Goal: Information Seeking & Learning: Understand process/instructions

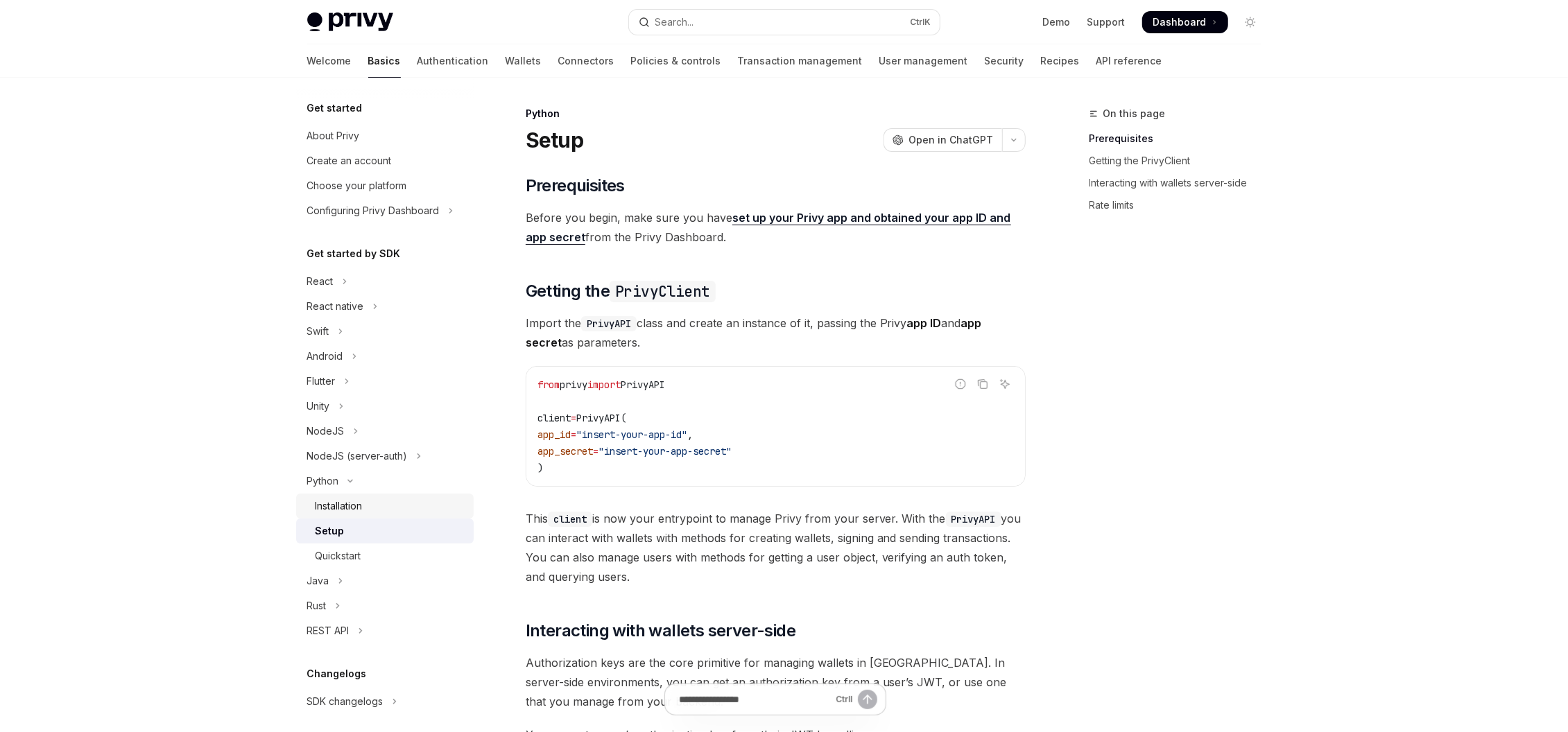
click at [357, 504] on div "Installation" at bounding box center [339, 506] width 47 height 16
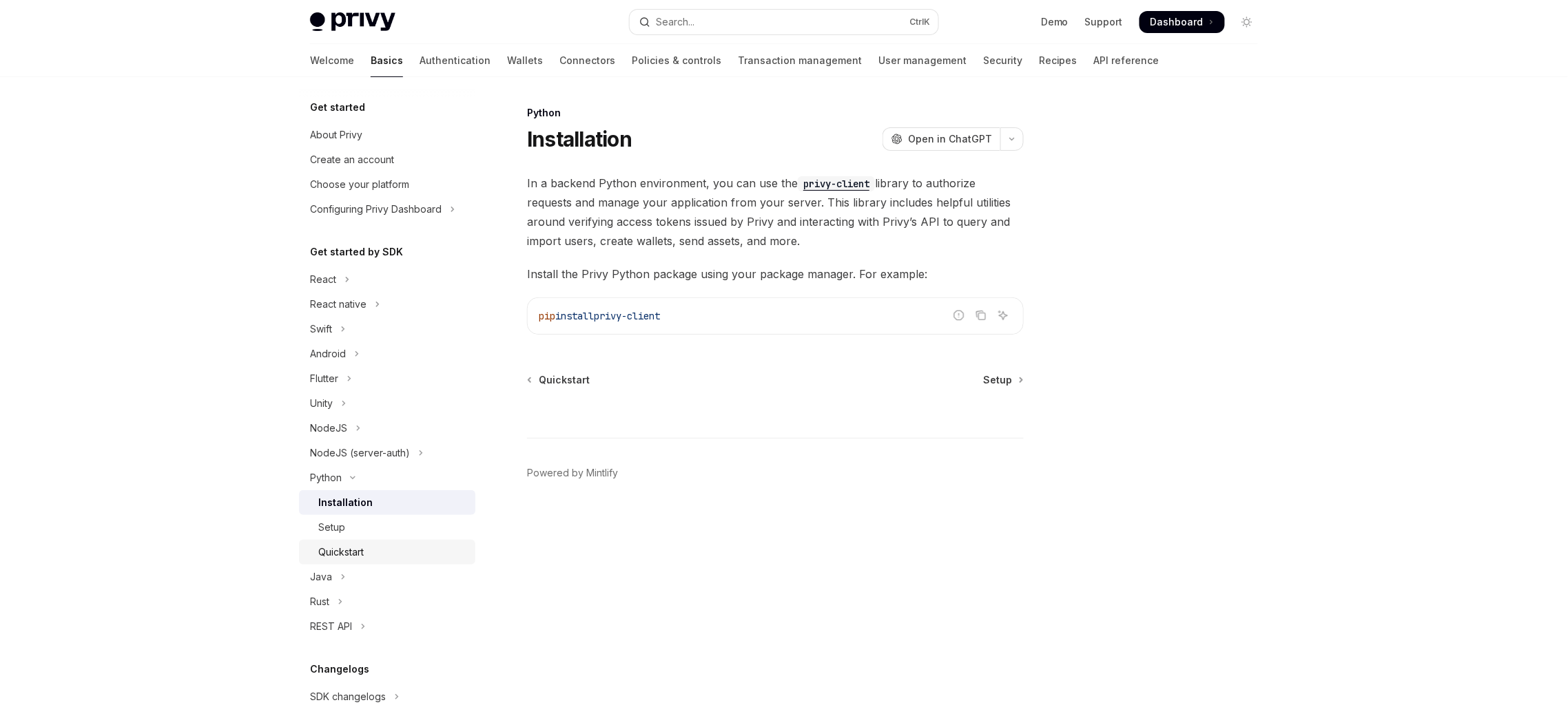
click at [367, 550] on div "Quickstart" at bounding box center [393, 552] width 149 height 16
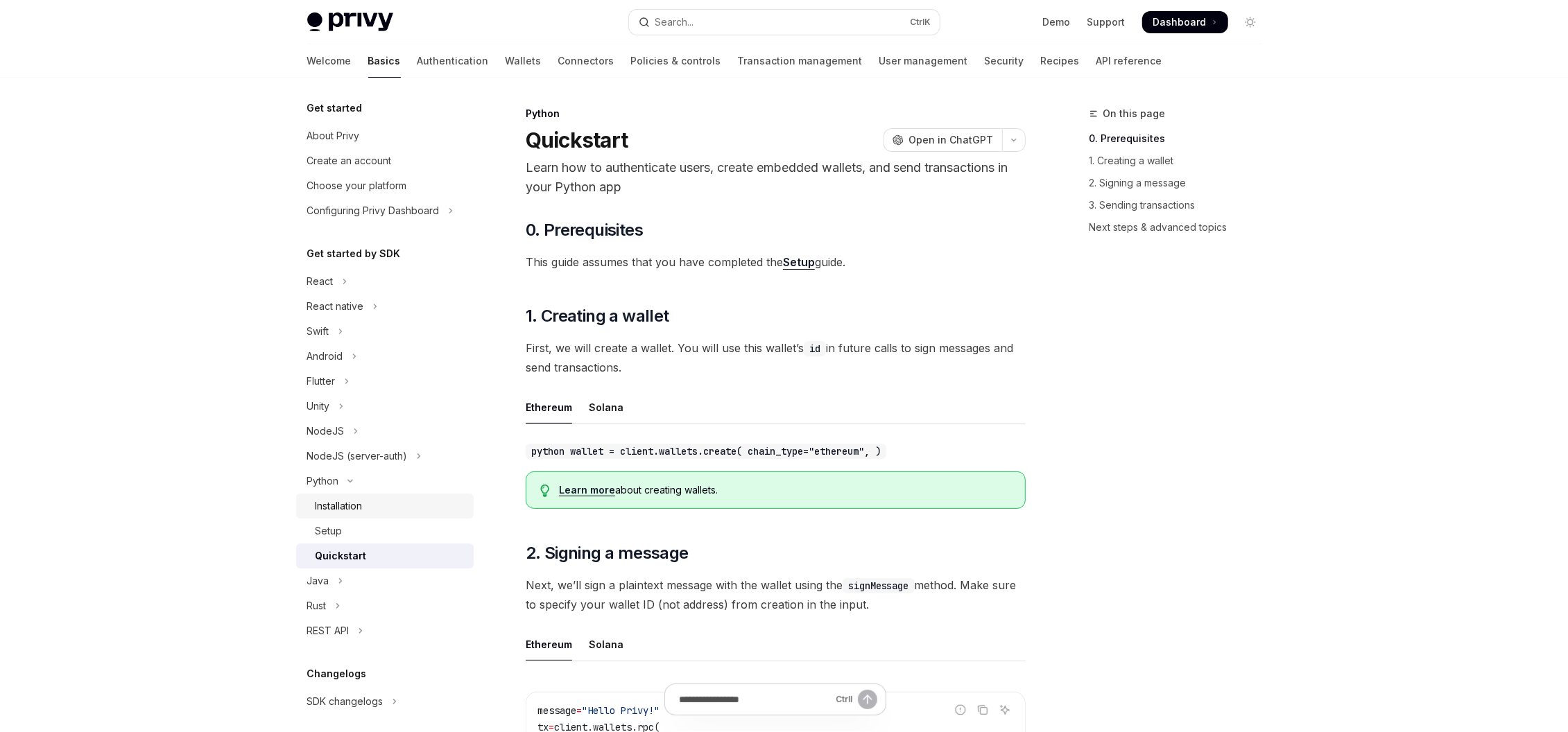
click at [381, 514] on div "Installation" at bounding box center [390, 506] width 150 height 16
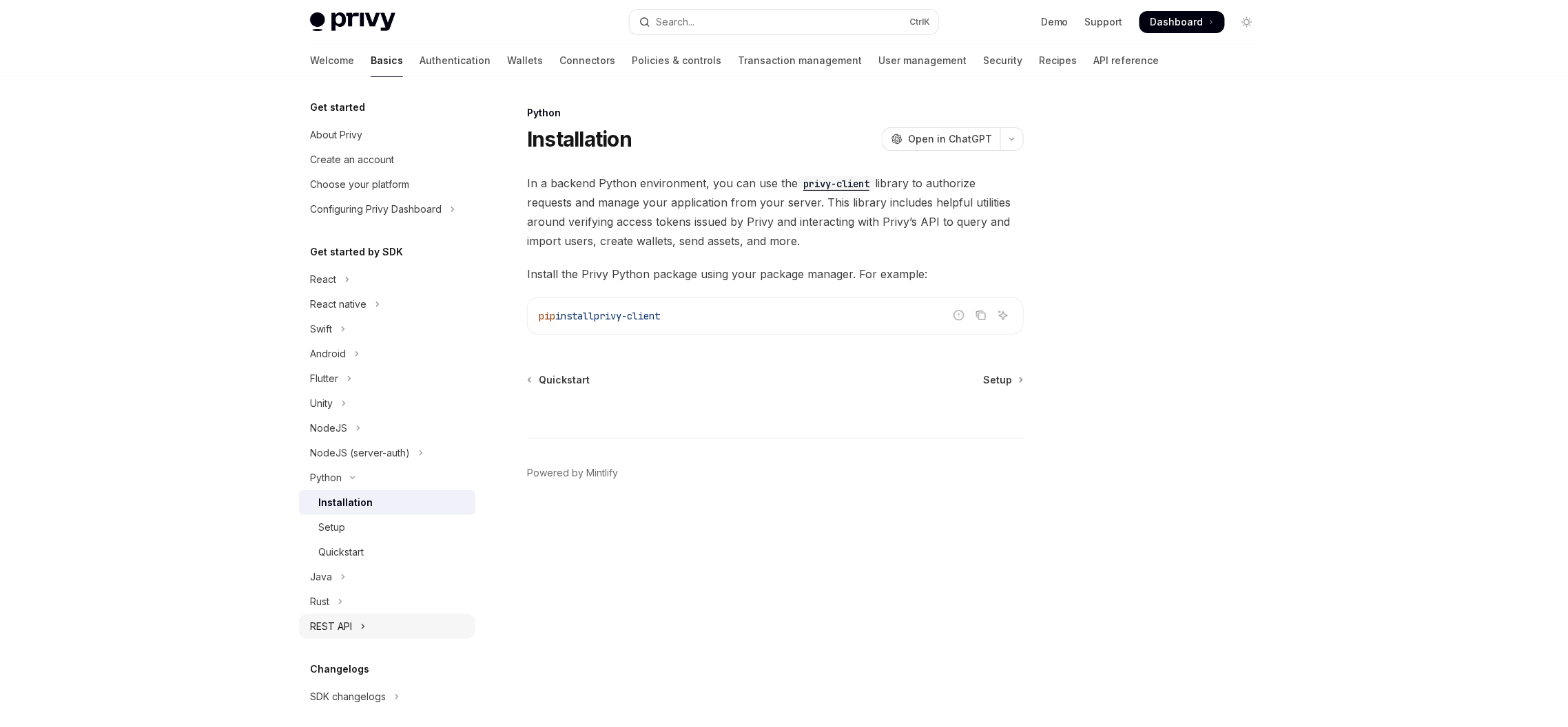
click at [344, 619] on div "REST API" at bounding box center [331, 626] width 42 height 16
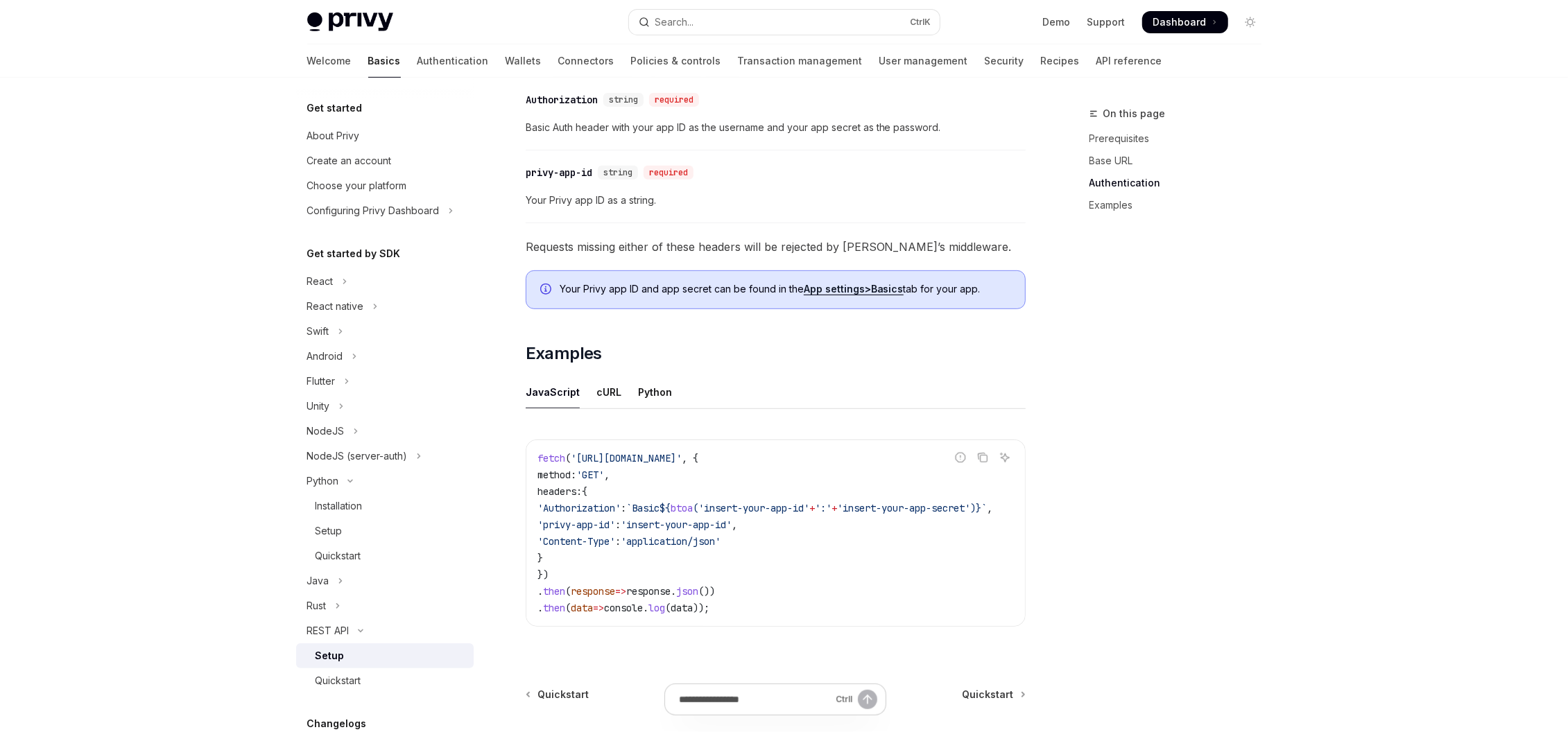
scroll to position [499, 0]
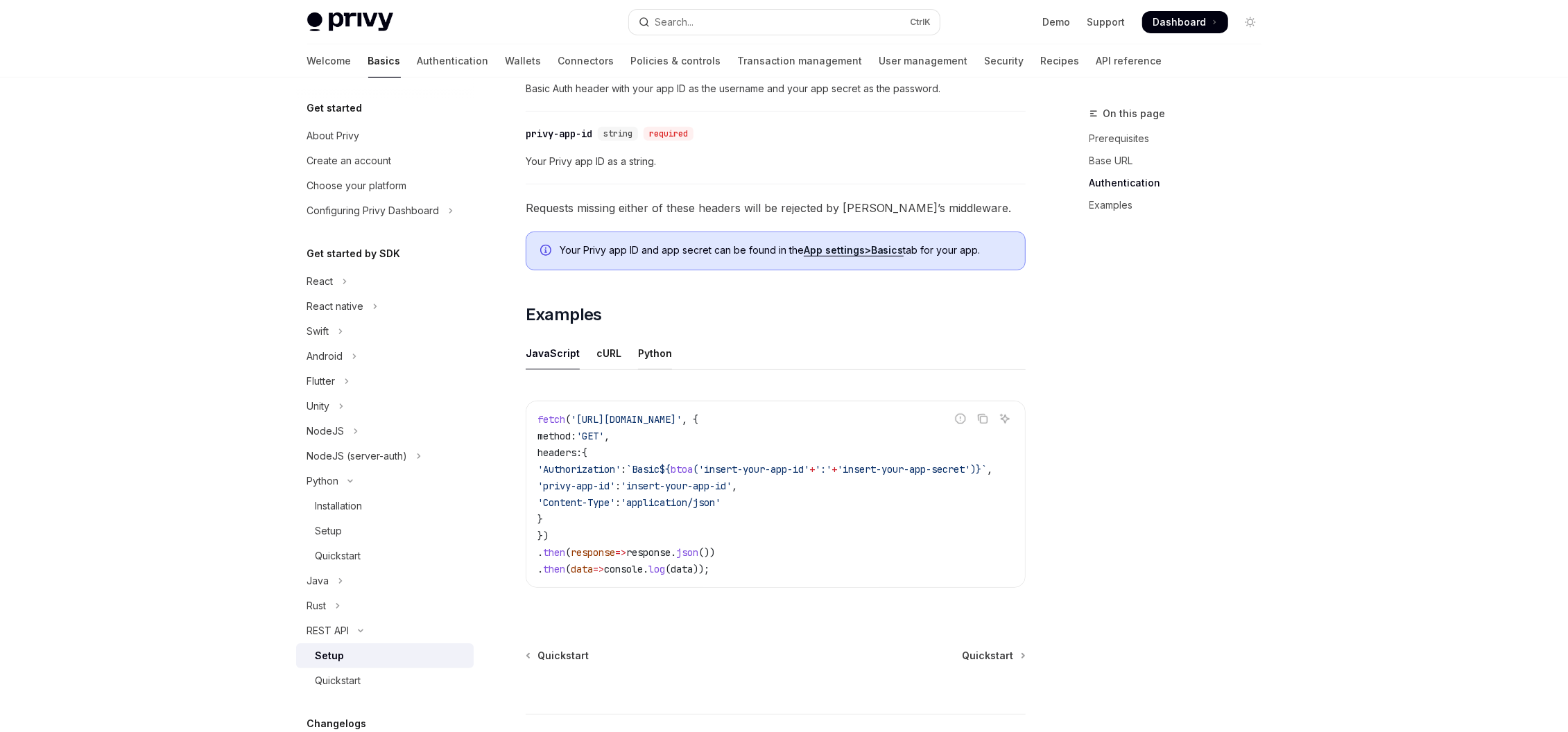
click at [649, 353] on div "Python" at bounding box center [655, 353] width 34 height 33
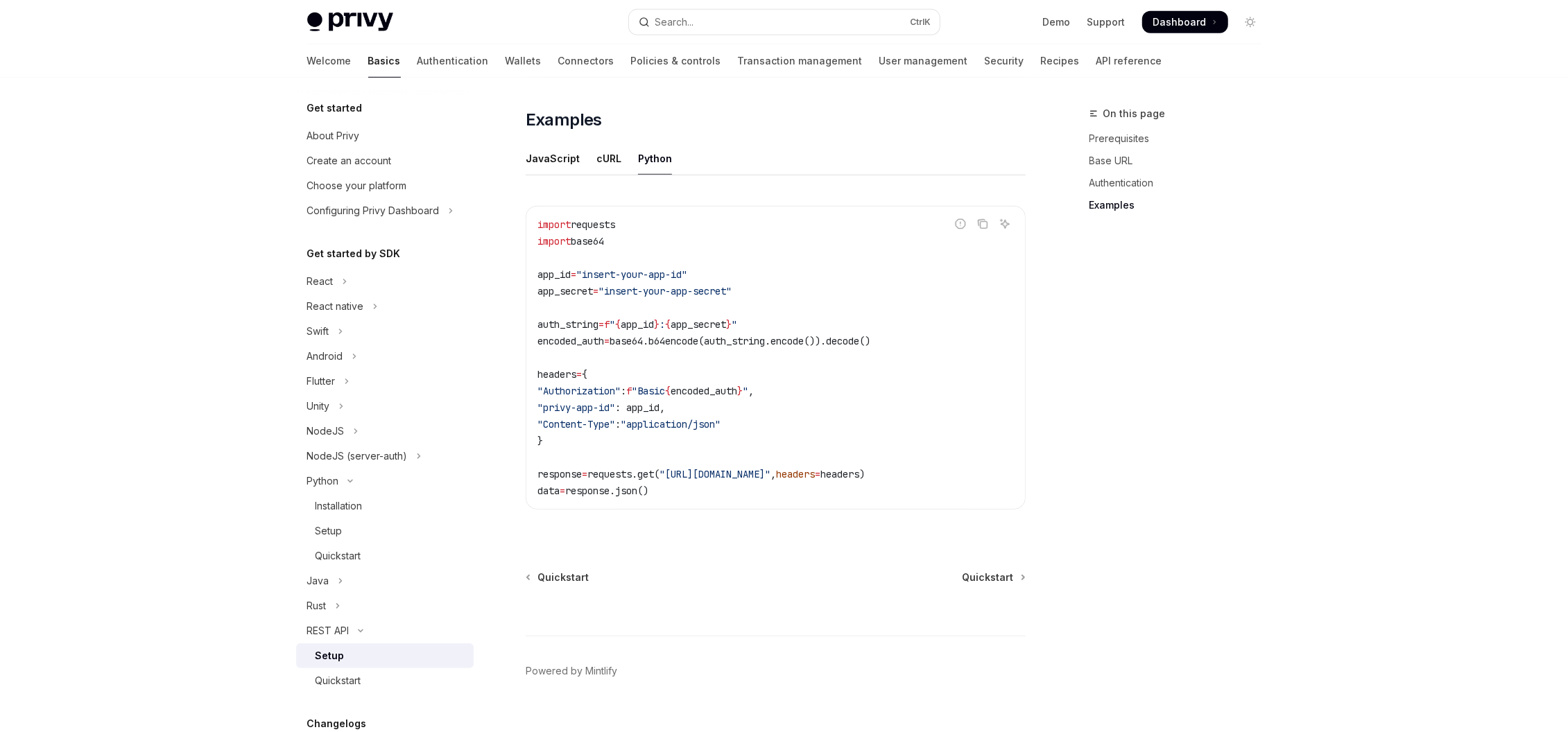
scroll to position [719, 0]
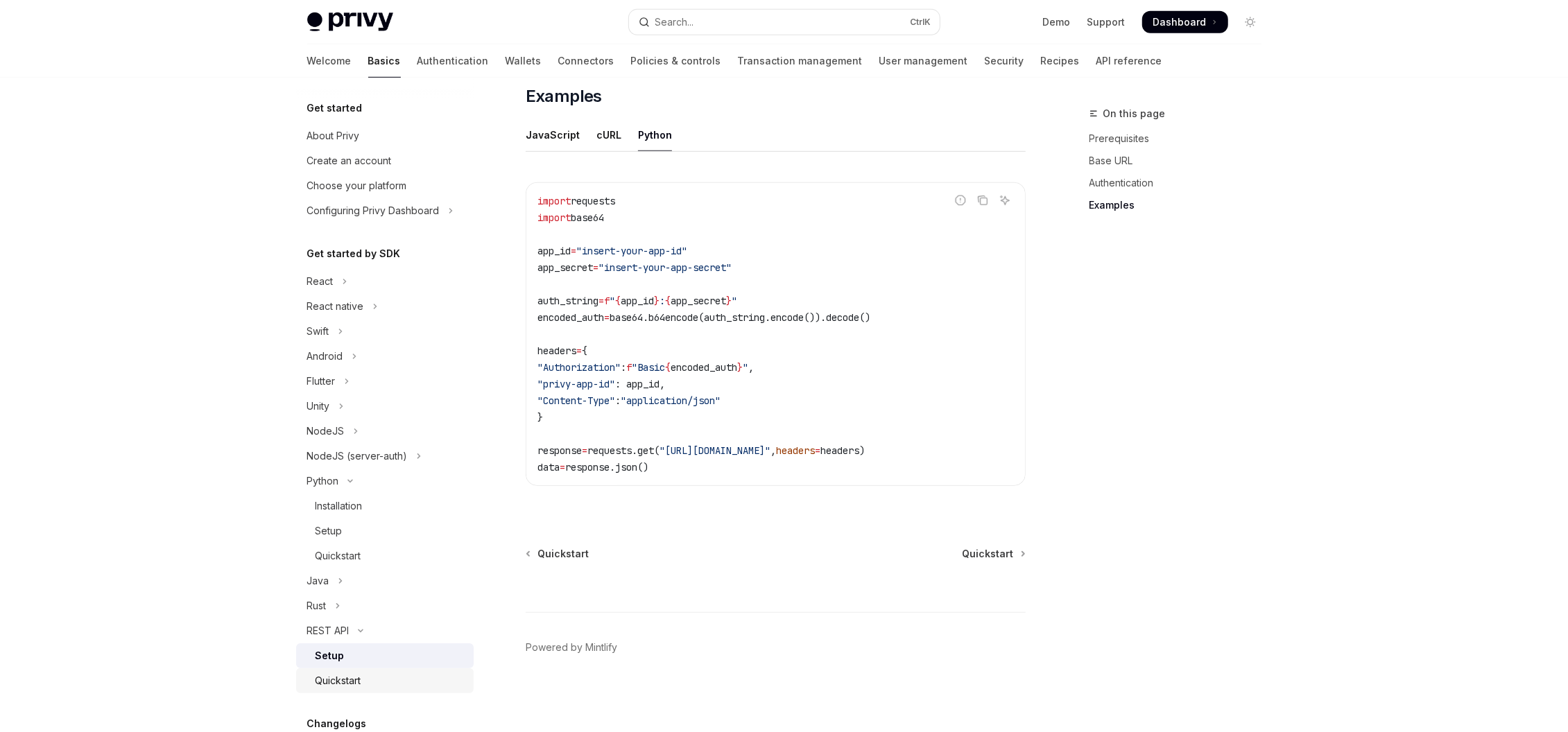
click at [331, 686] on div "Quickstart" at bounding box center [338, 681] width 46 height 16
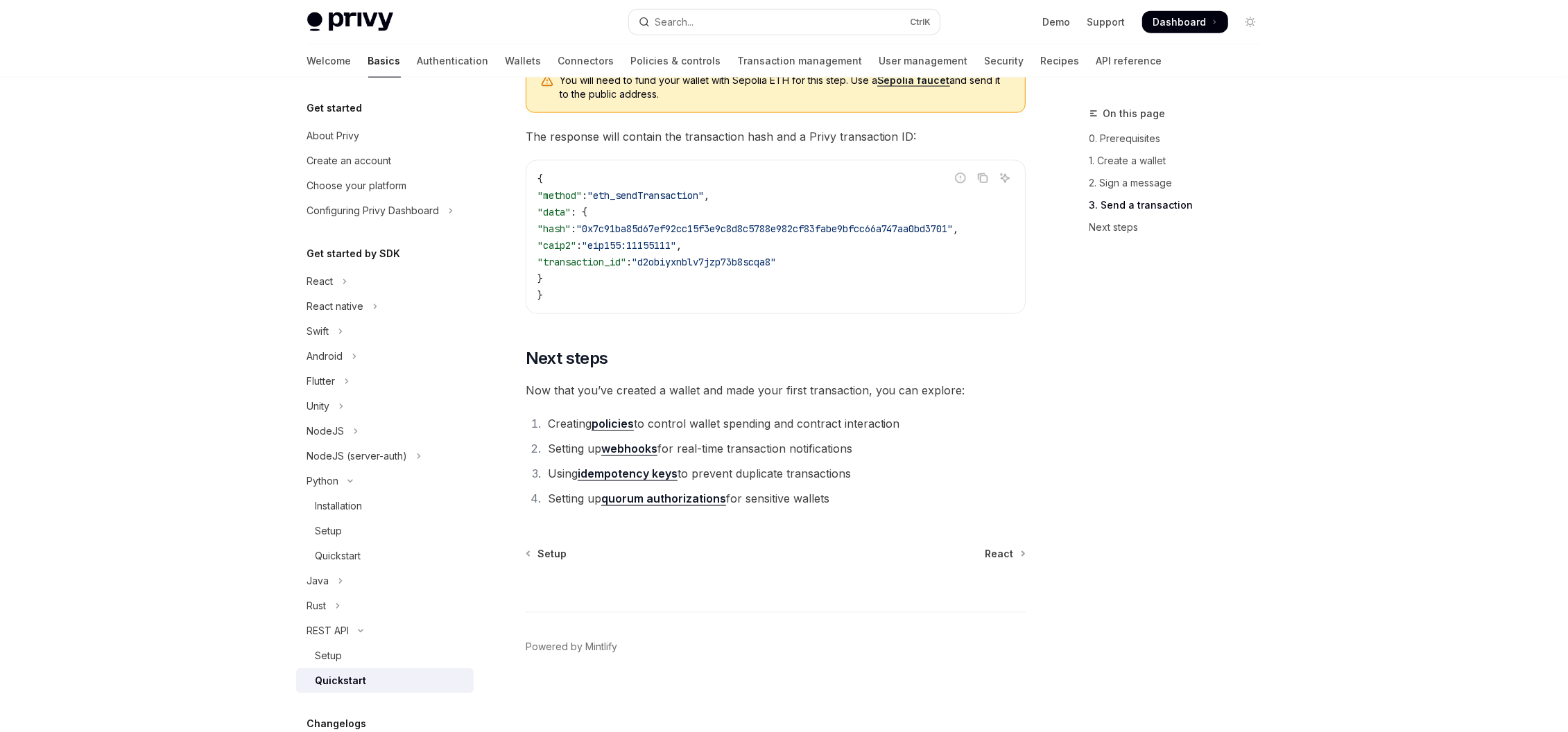
scroll to position [1735, 0]
click at [351, 654] on div "Setup" at bounding box center [390, 656] width 150 height 16
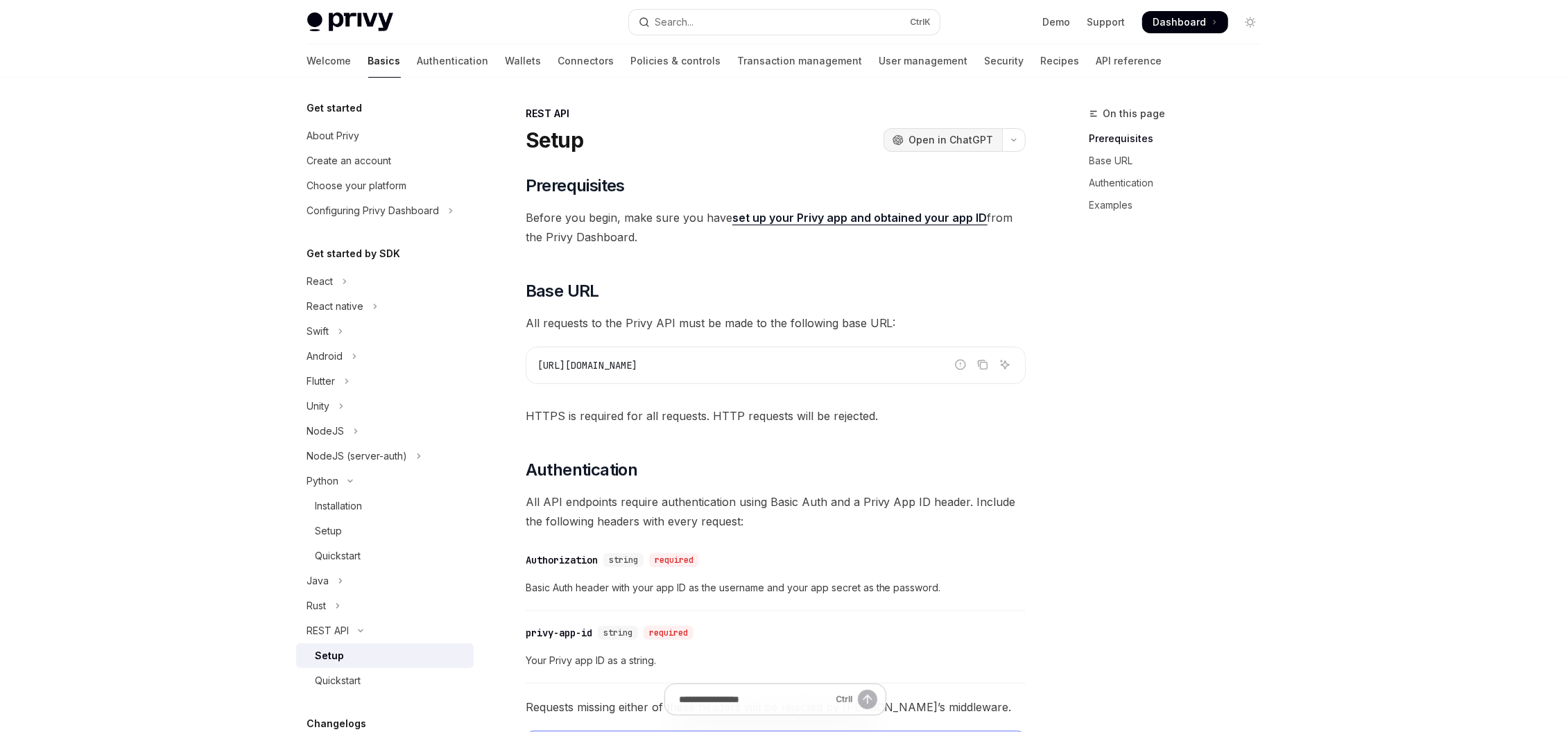
click at [952, 144] on span "Open in ChatGPT" at bounding box center [952, 139] width 85 height 14
click at [950, 140] on span "Open in ChatGPT" at bounding box center [952, 139] width 85 height 14
click at [938, 142] on span "Open in ChatGPT" at bounding box center [952, 139] width 85 height 14
click at [984, 65] on link "Security" at bounding box center [1004, 61] width 39 height 33
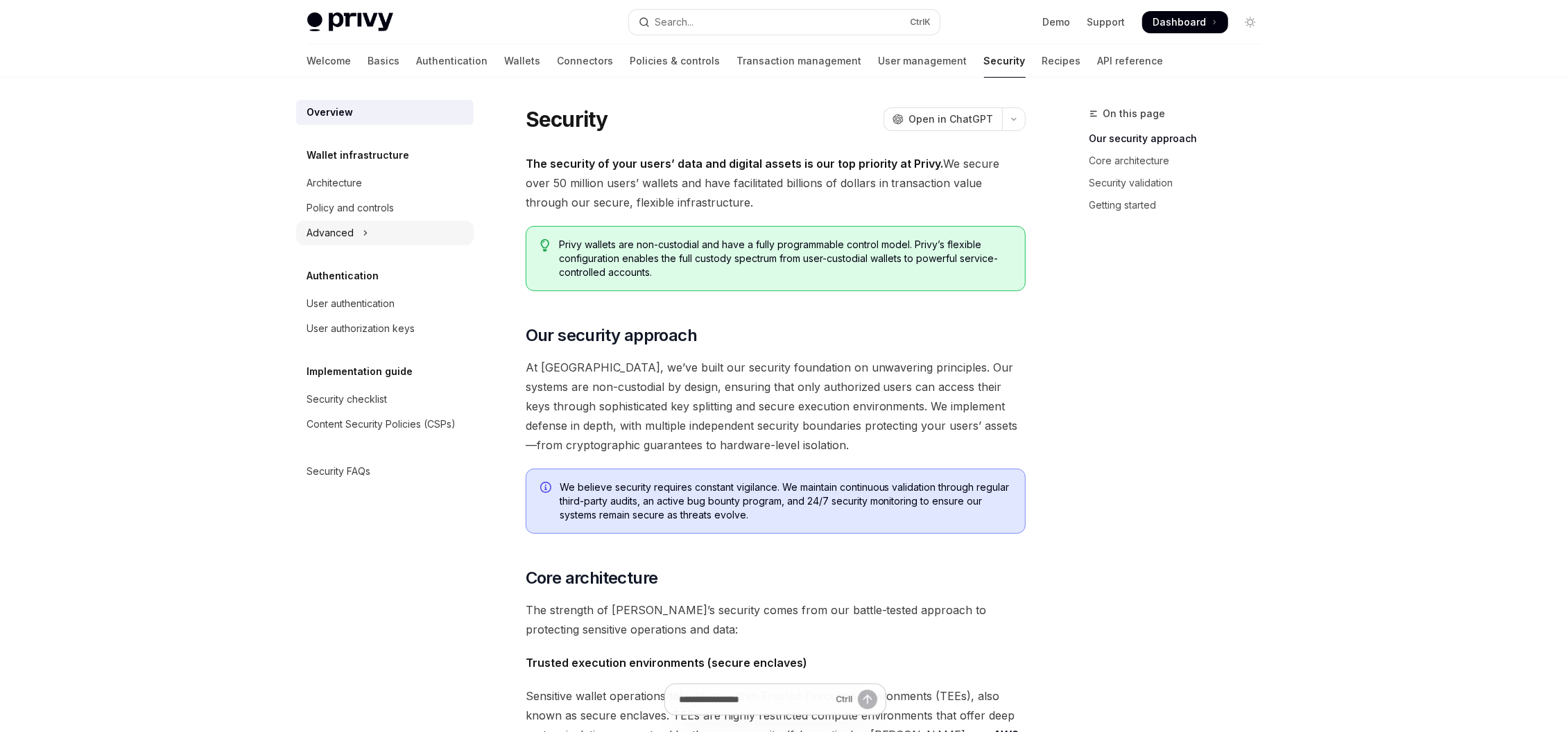
click at [352, 234] on div "Advanced" at bounding box center [331, 233] width 47 height 16
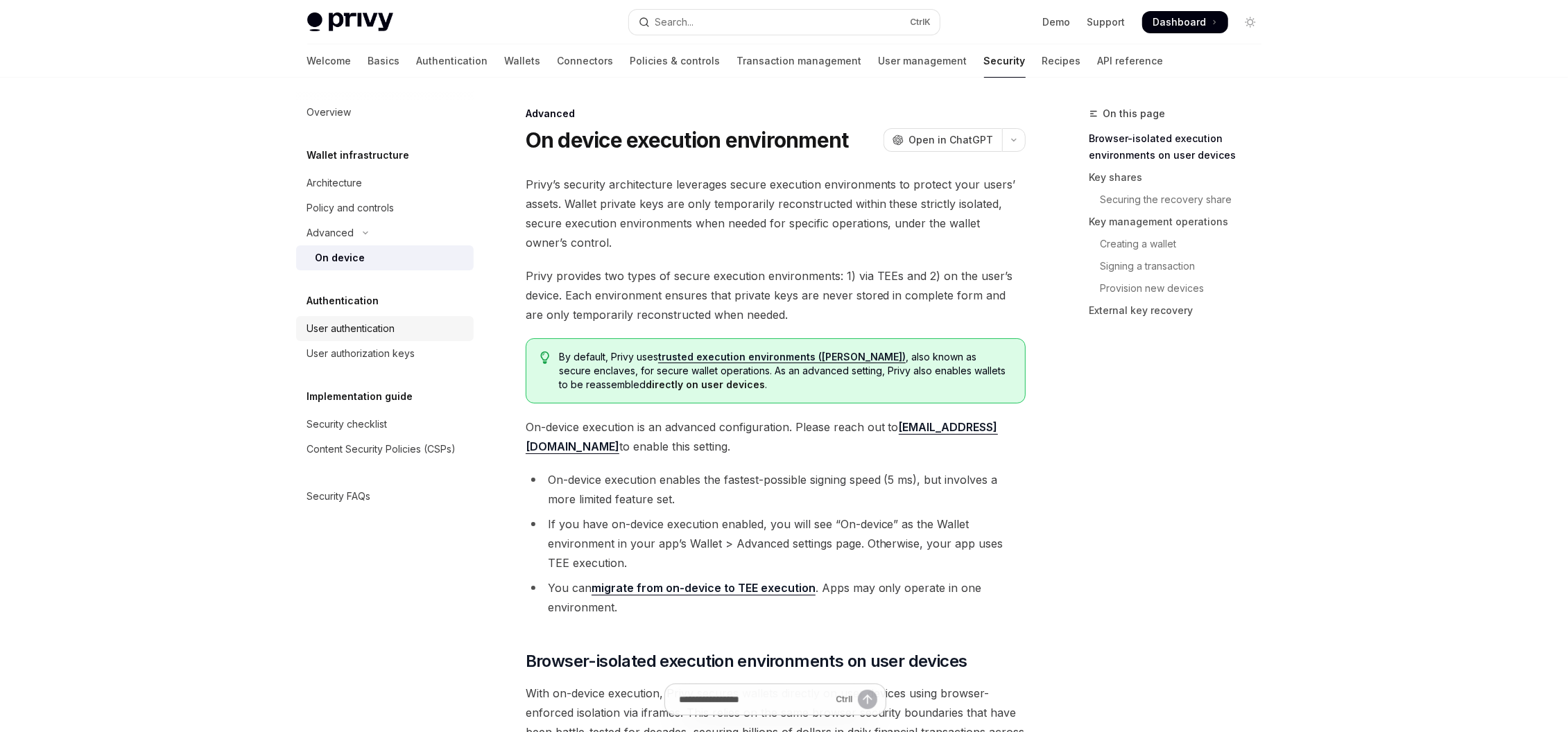
click at [381, 328] on div "User authentication" at bounding box center [351, 329] width 88 height 16
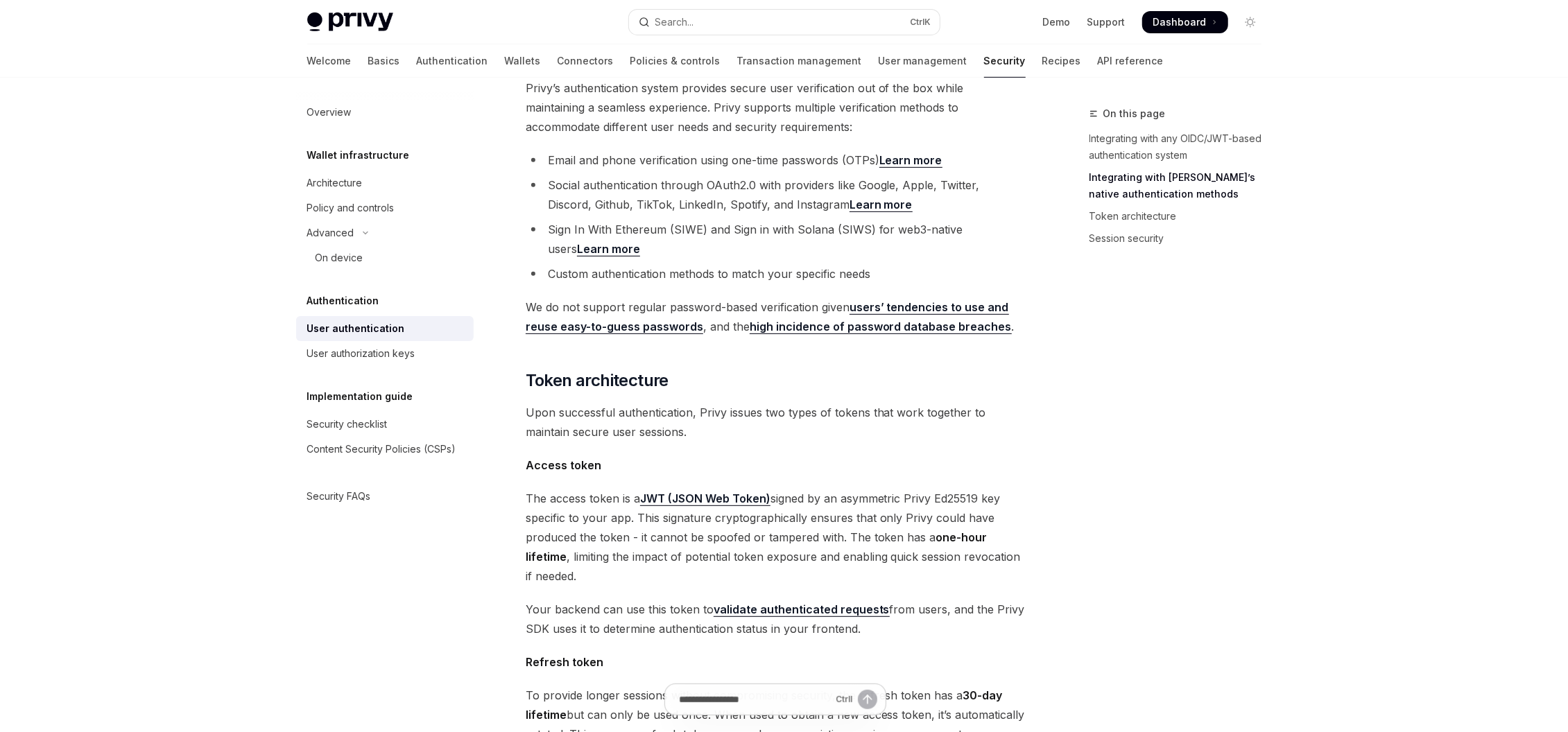
scroll to position [499, 0]
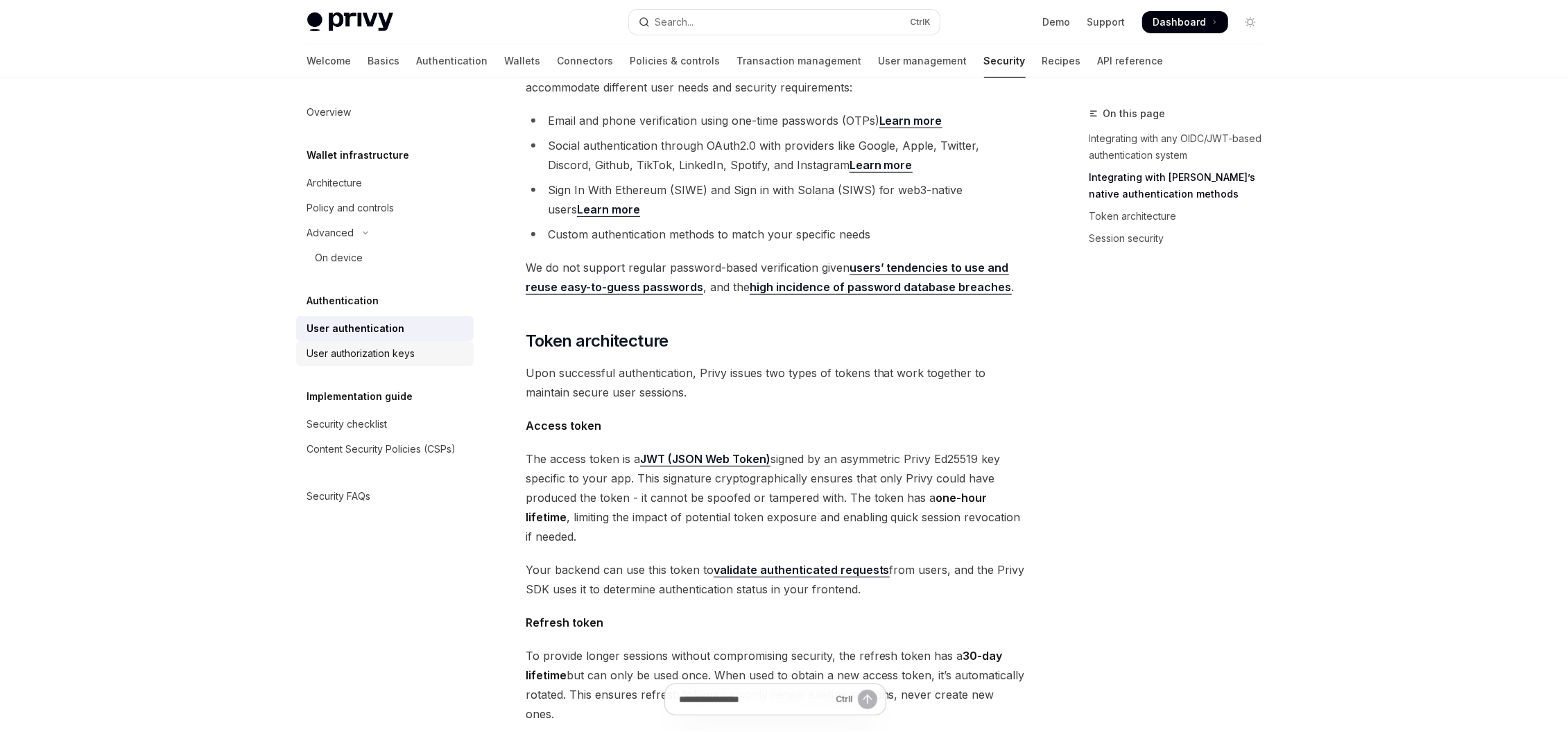
click at [405, 352] on div "User authorization keys" at bounding box center [361, 354] width 108 height 16
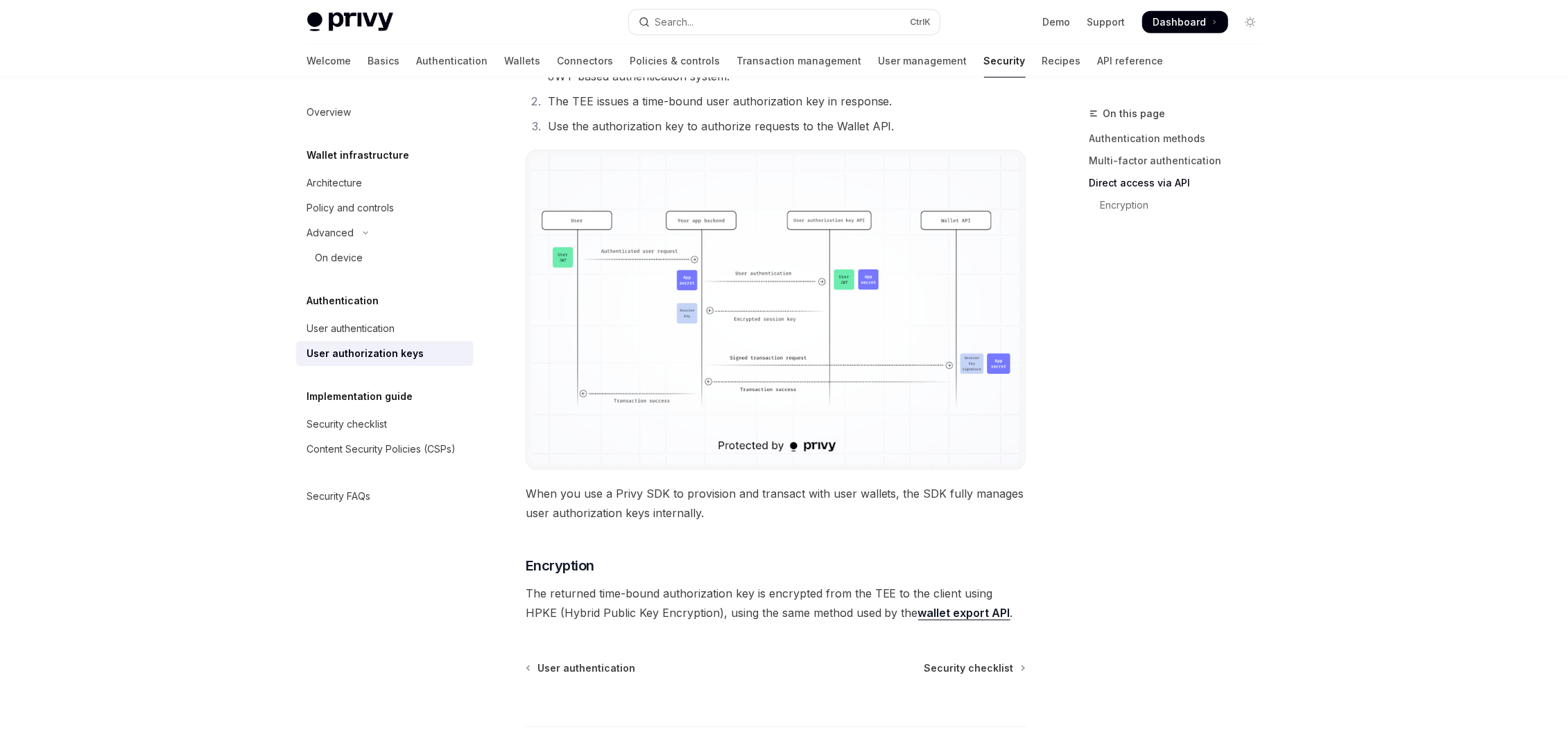
scroll to position [1112, 0]
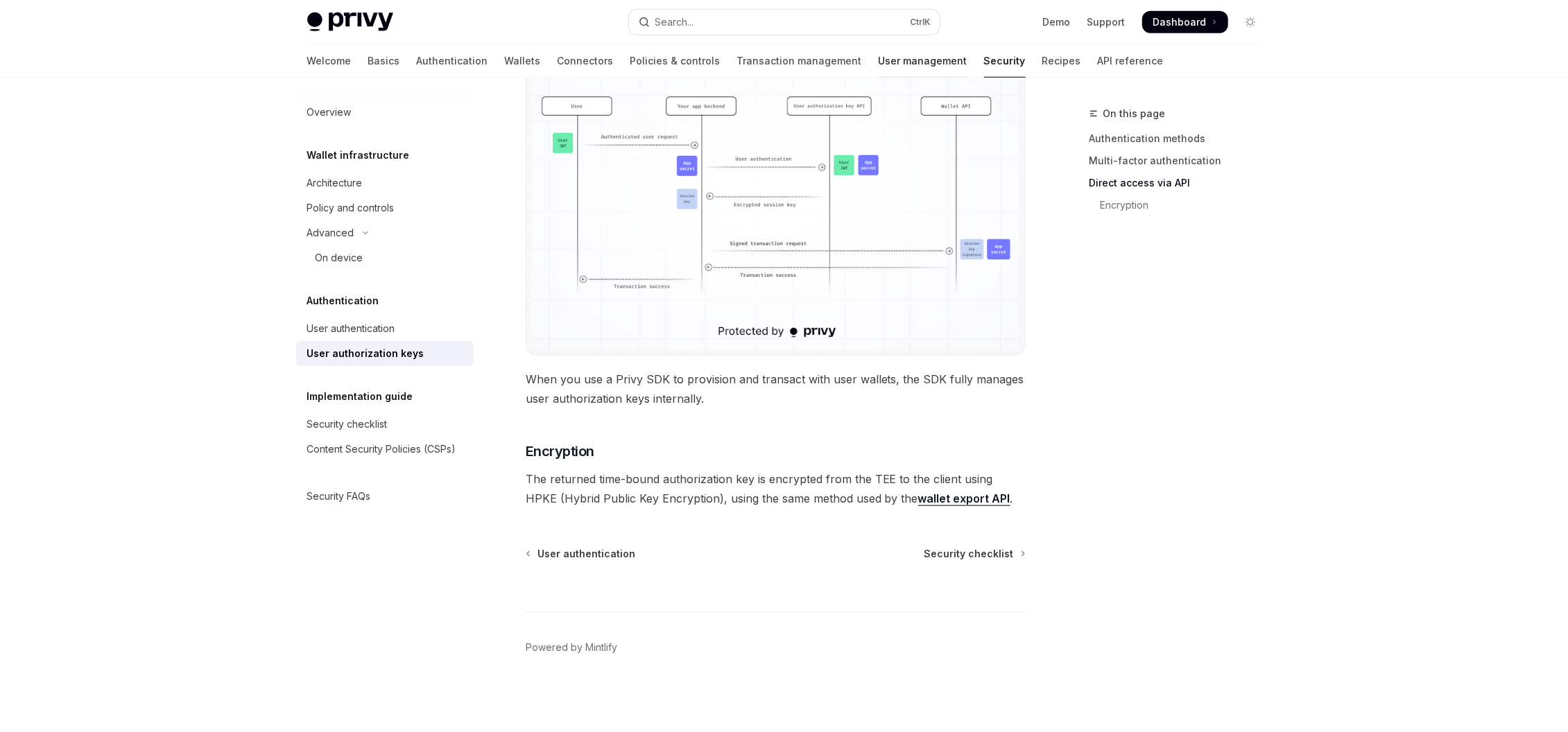
click at [878, 62] on link "User management" at bounding box center [923, 61] width 89 height 33
type textarea "*"
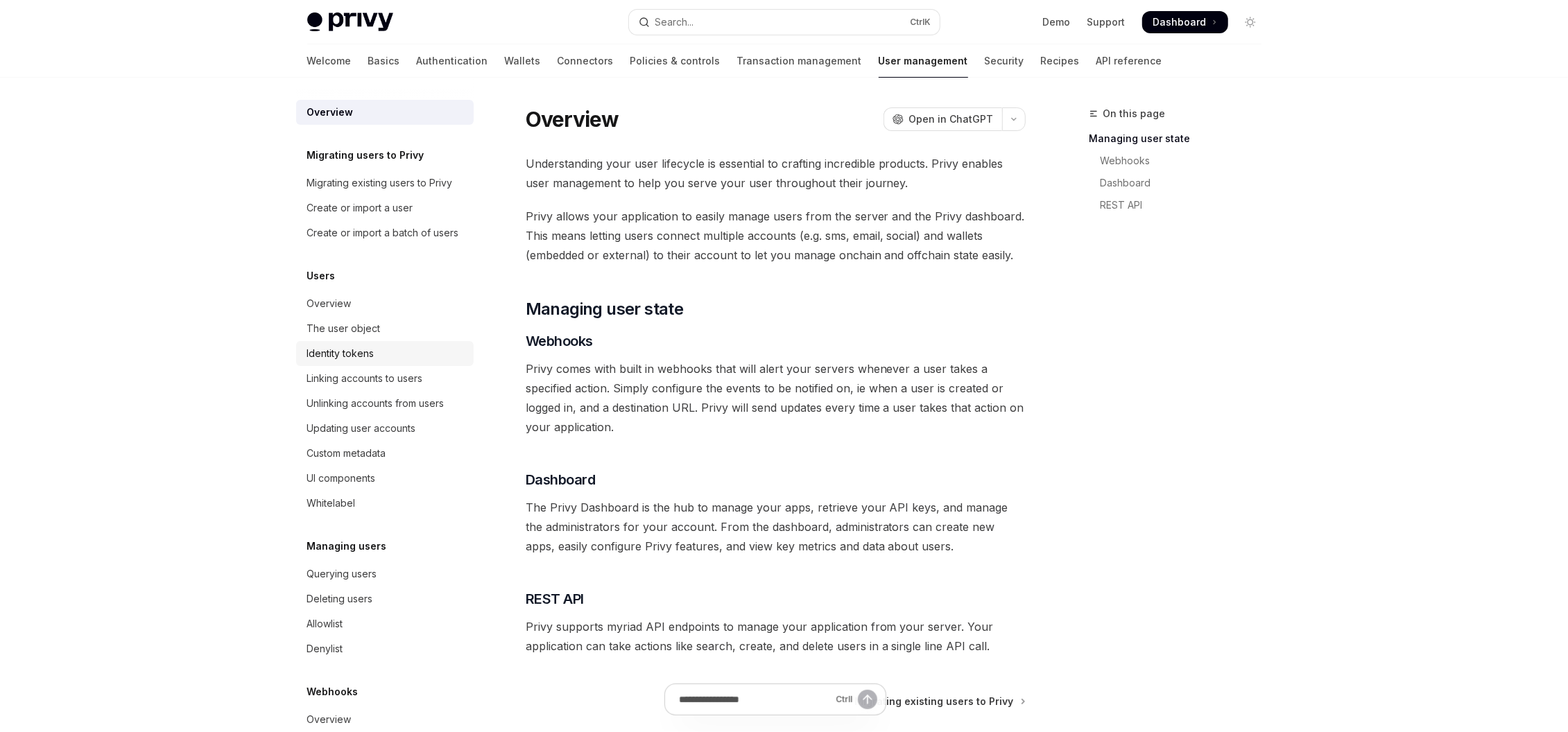
scroll to position [69, 0]
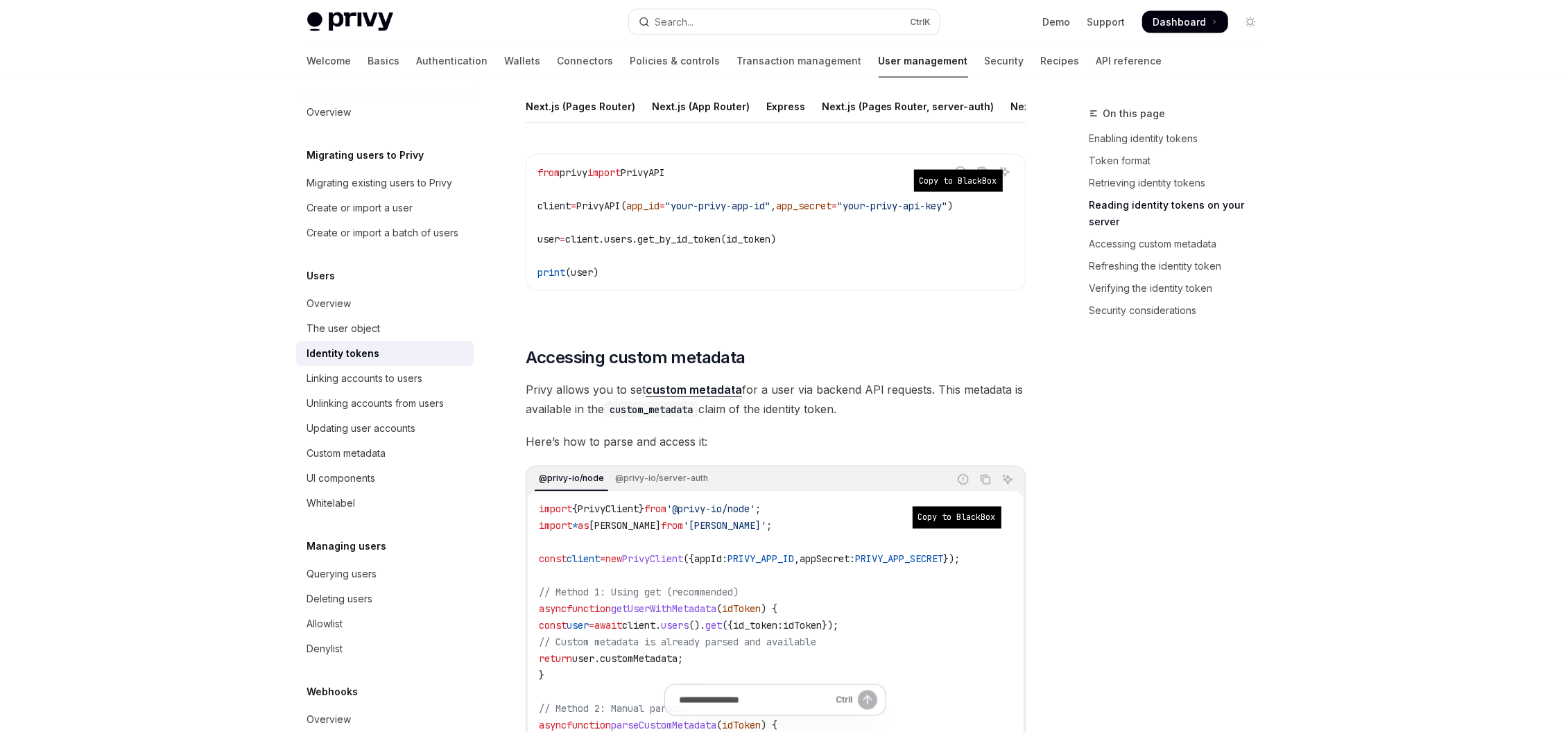
click at [729, 245] on span "client.users.get_by_id_token(id_token)" at bounding box center [671, 239] width 211 height 13
click at [719, 245] on span "client.users.get_by_id_token(id_token)" at bounding box center [671, 239] width 211 height 13
click at [713, 245] on span "client.users.get_by_id_token(id_token)" at bounding box center [671, 239] width 211 height 13
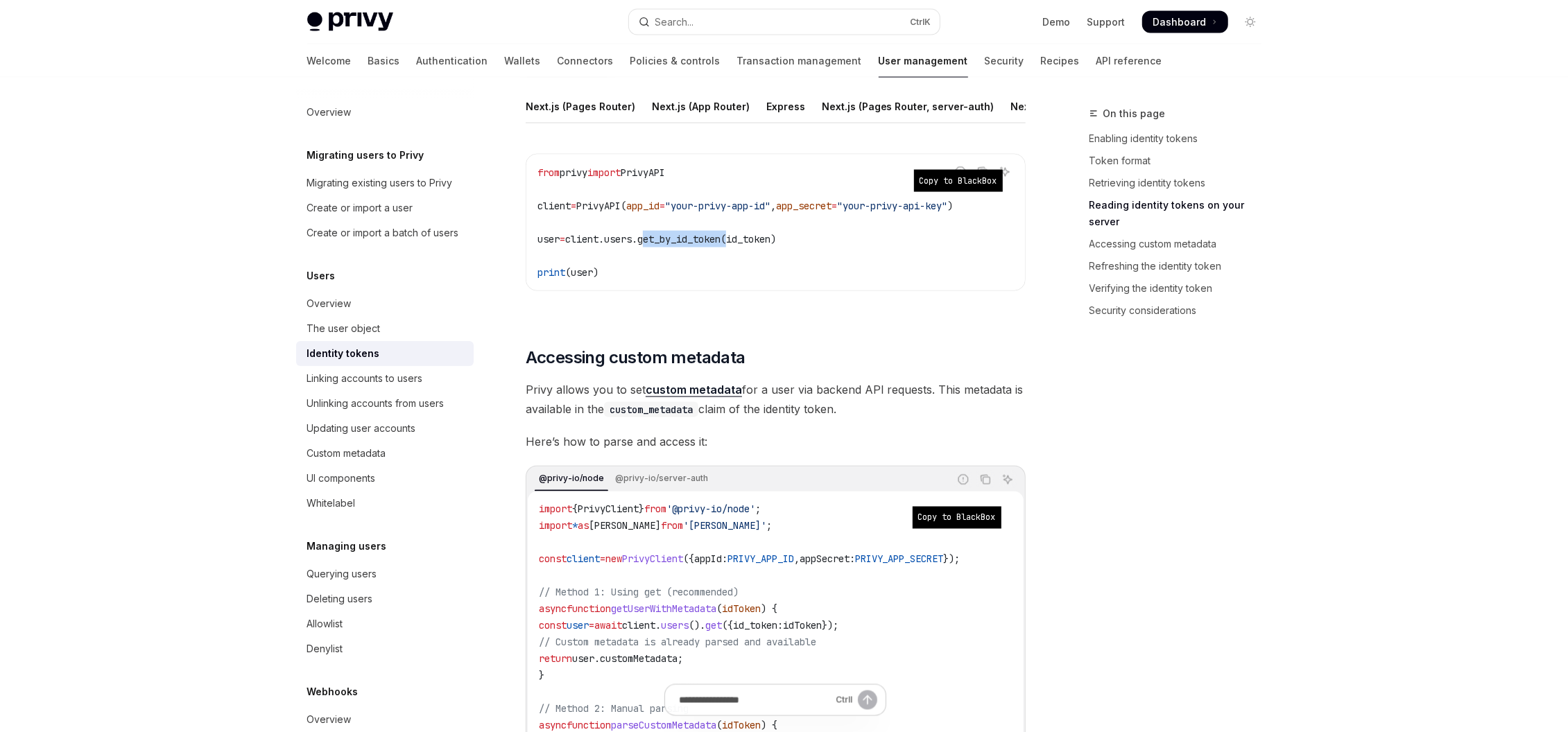
copy span "get_by_id_token"
click at [713, 245] on span "client.users.get_by_id_token(id_token)" at bounding box center [671, 239] width 211 height 13
